Goal: Answer question/provide support: Share knowledge or assist other users

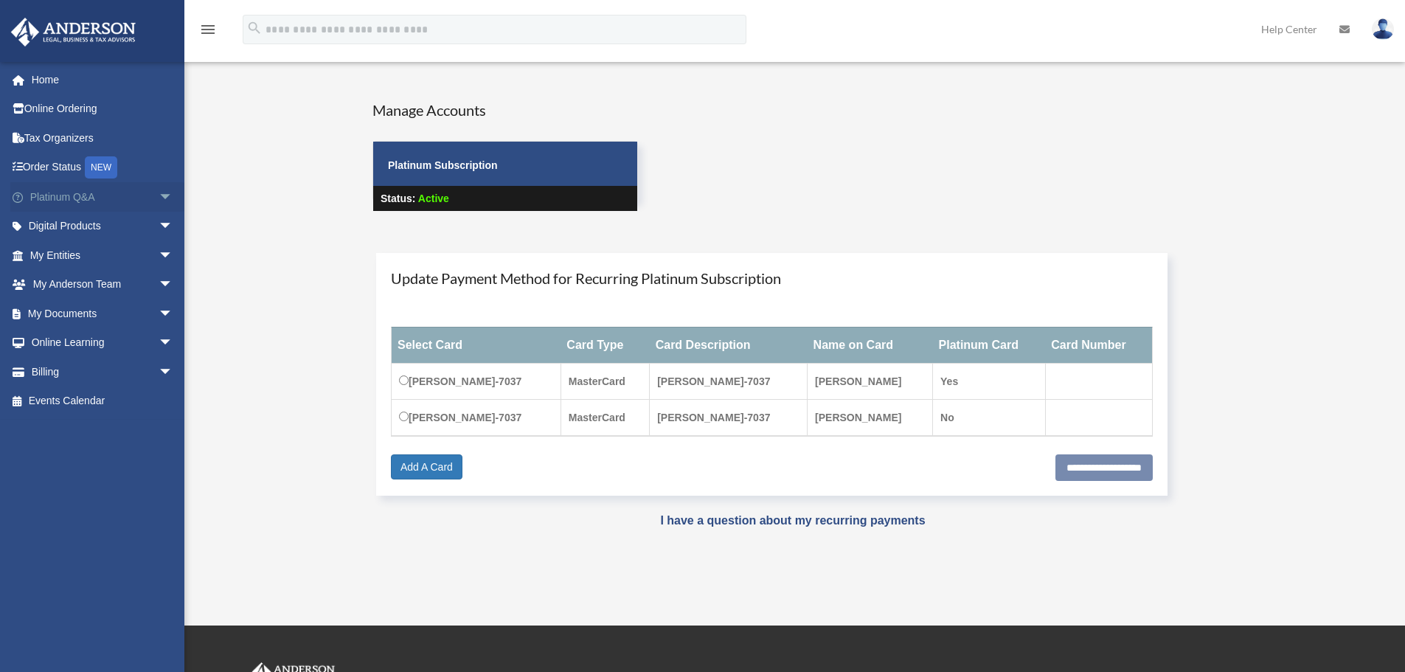
click at [89, 195] on link "Platinum Q&A arrow_drop_down" at bounding box center [102, 197] width 185 height 30
click at [159, 195] on span "arrow_drop_down" at bounding box center [174, 197] width 30 height 30
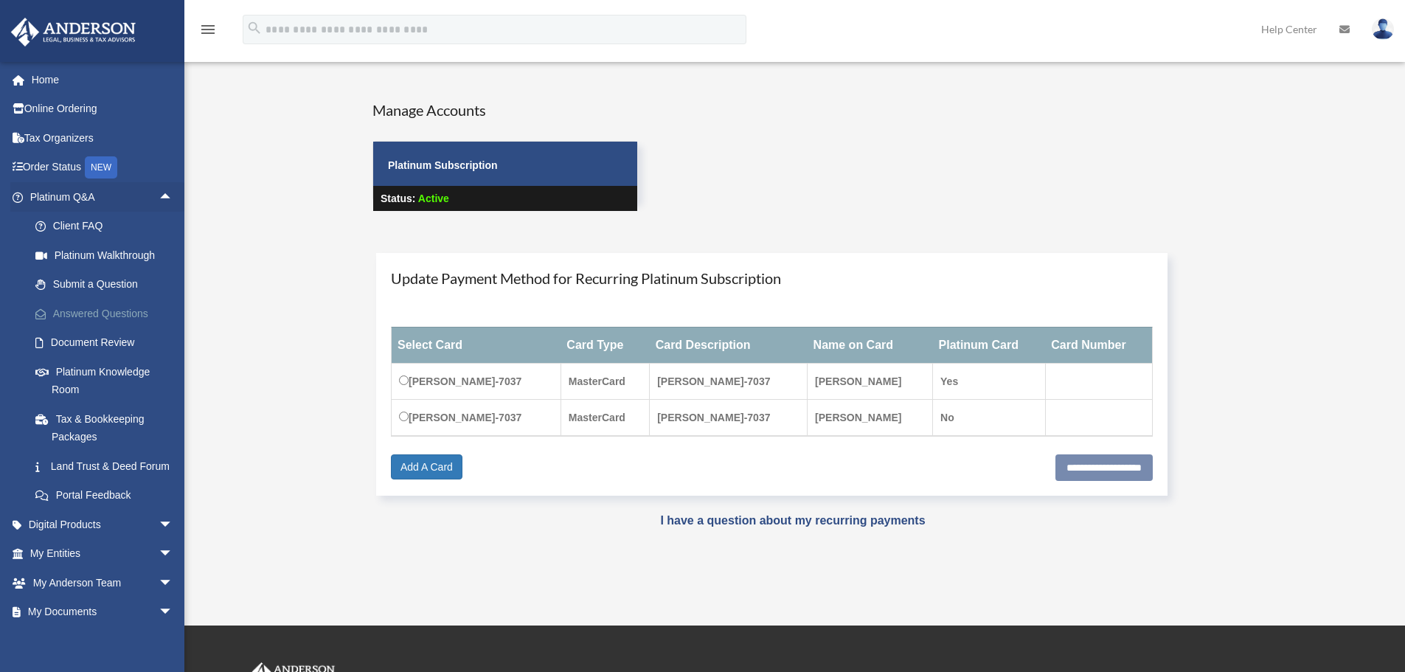
click at [119, 313] on link "Answered Questions" at bounding box center [108, 314] width 175 height 30
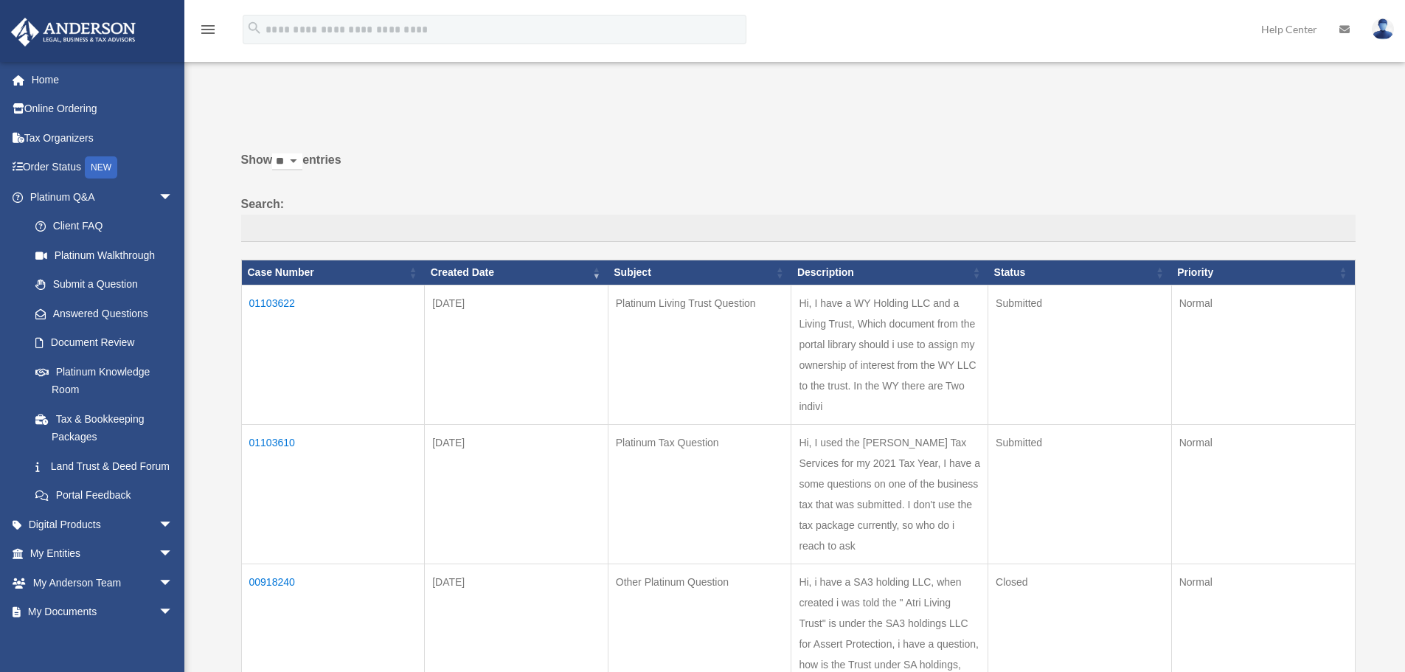
click at [279, 438] on td "01103610" at bounding box center [333, 493] width 184 height 139
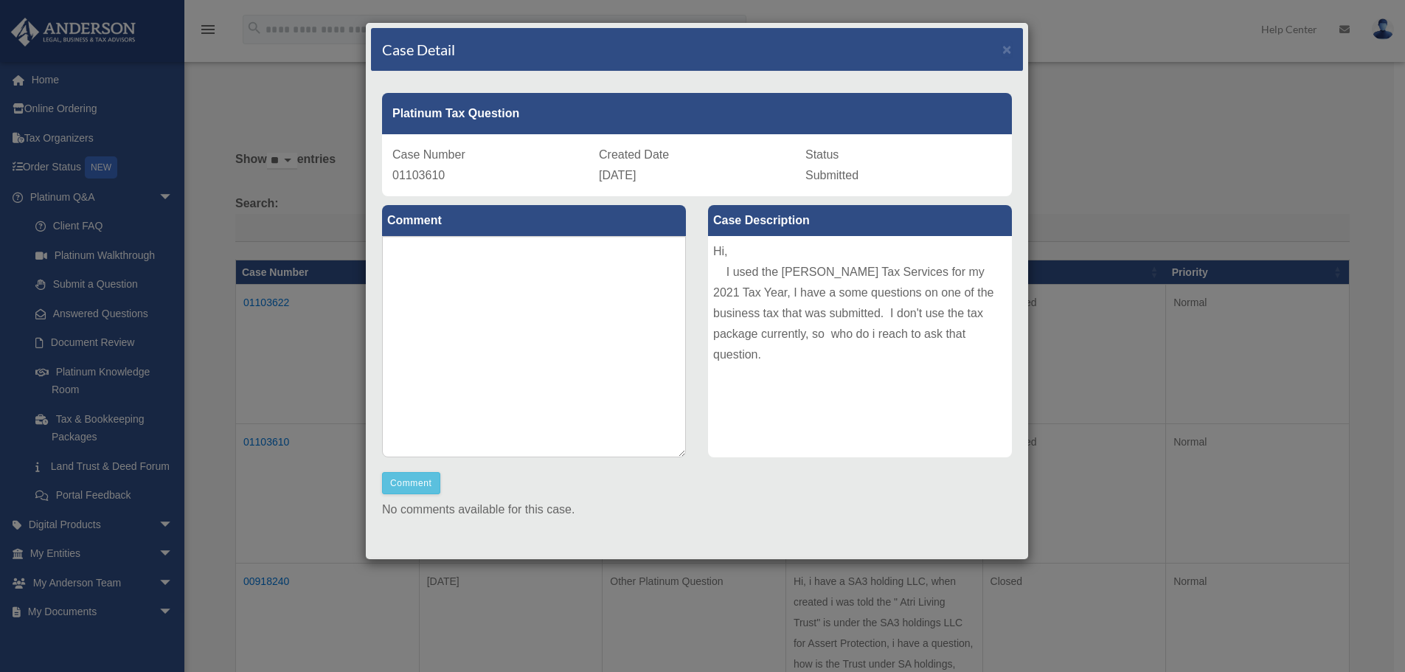
scroll to position [26, 0]
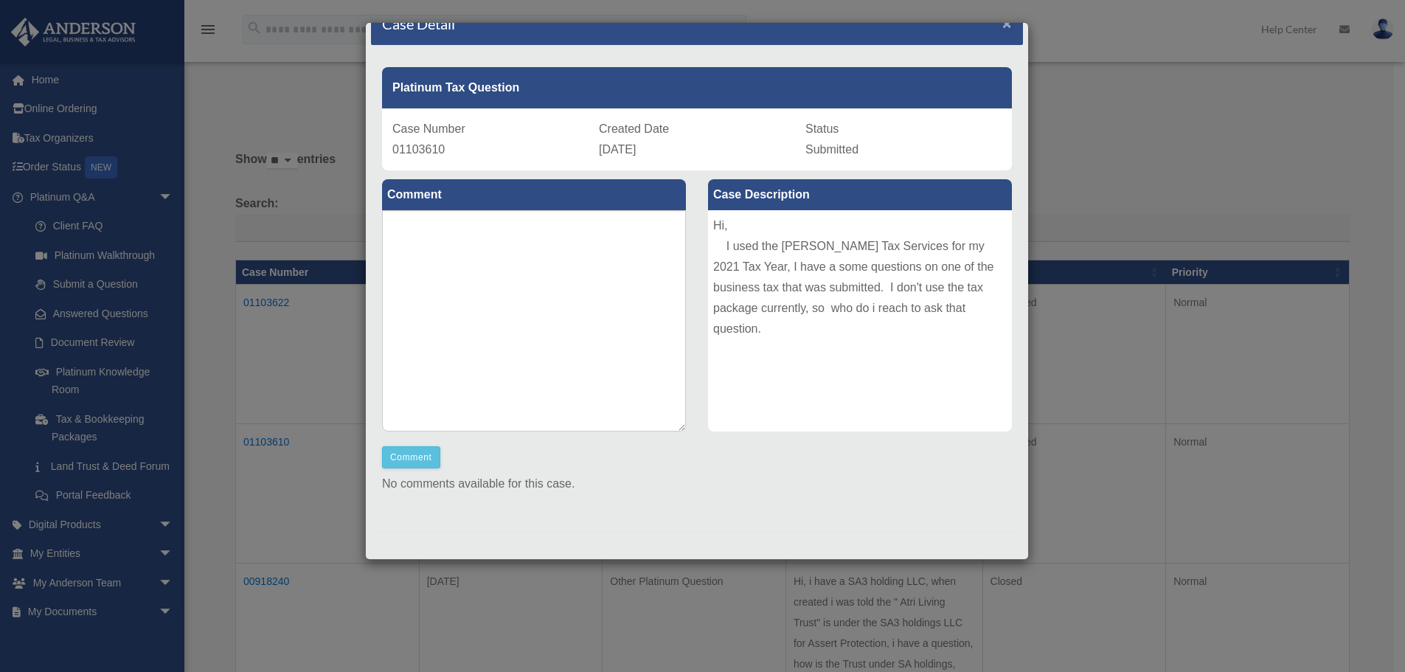
click at [1002, 24] on span "×" at bounding box center [1007, 23] width 10 height 17
